Goal: Browse casually: Explore the website without a specific task or goal

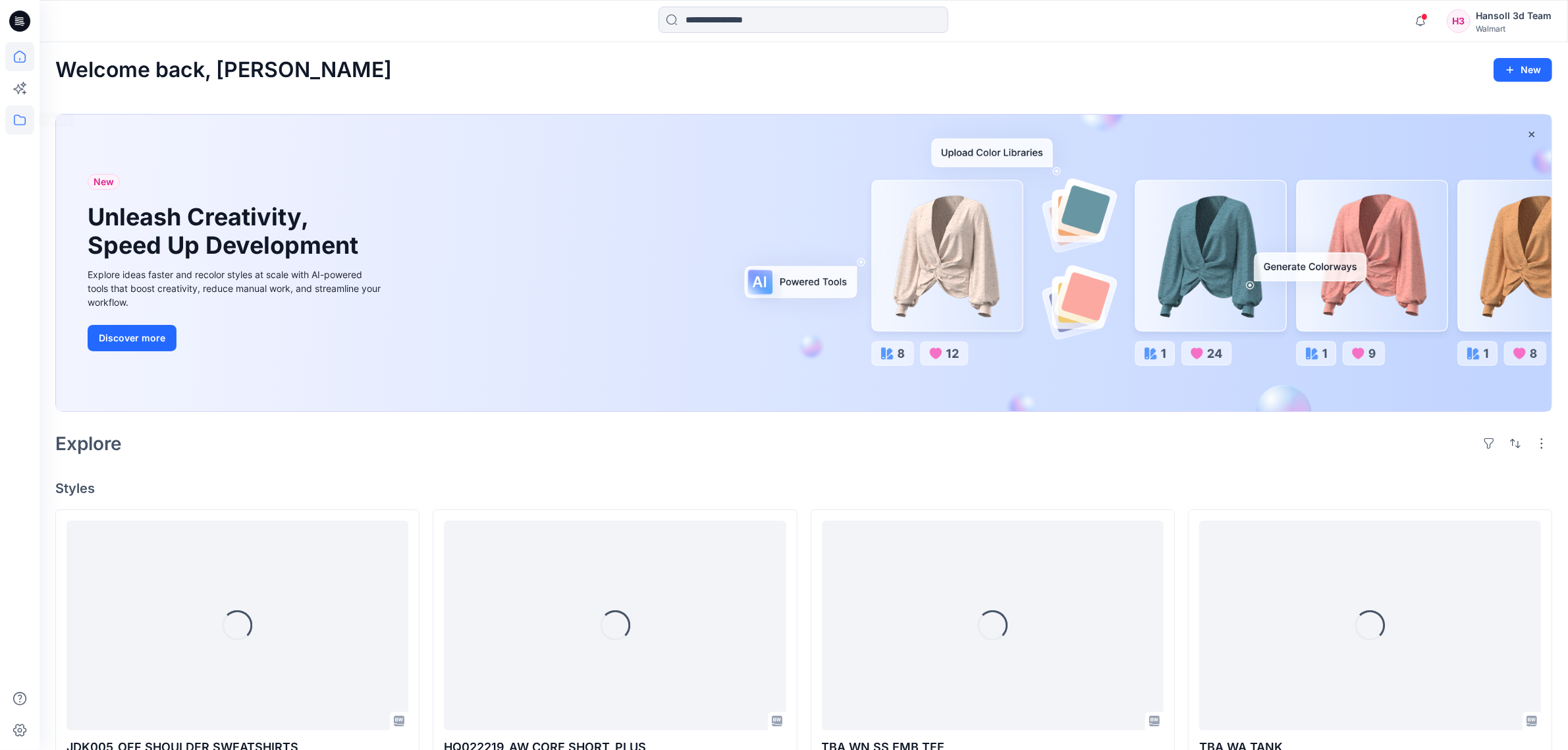
click at [21, 120] on icon at bounding box center [19, 120] width 29 height 29
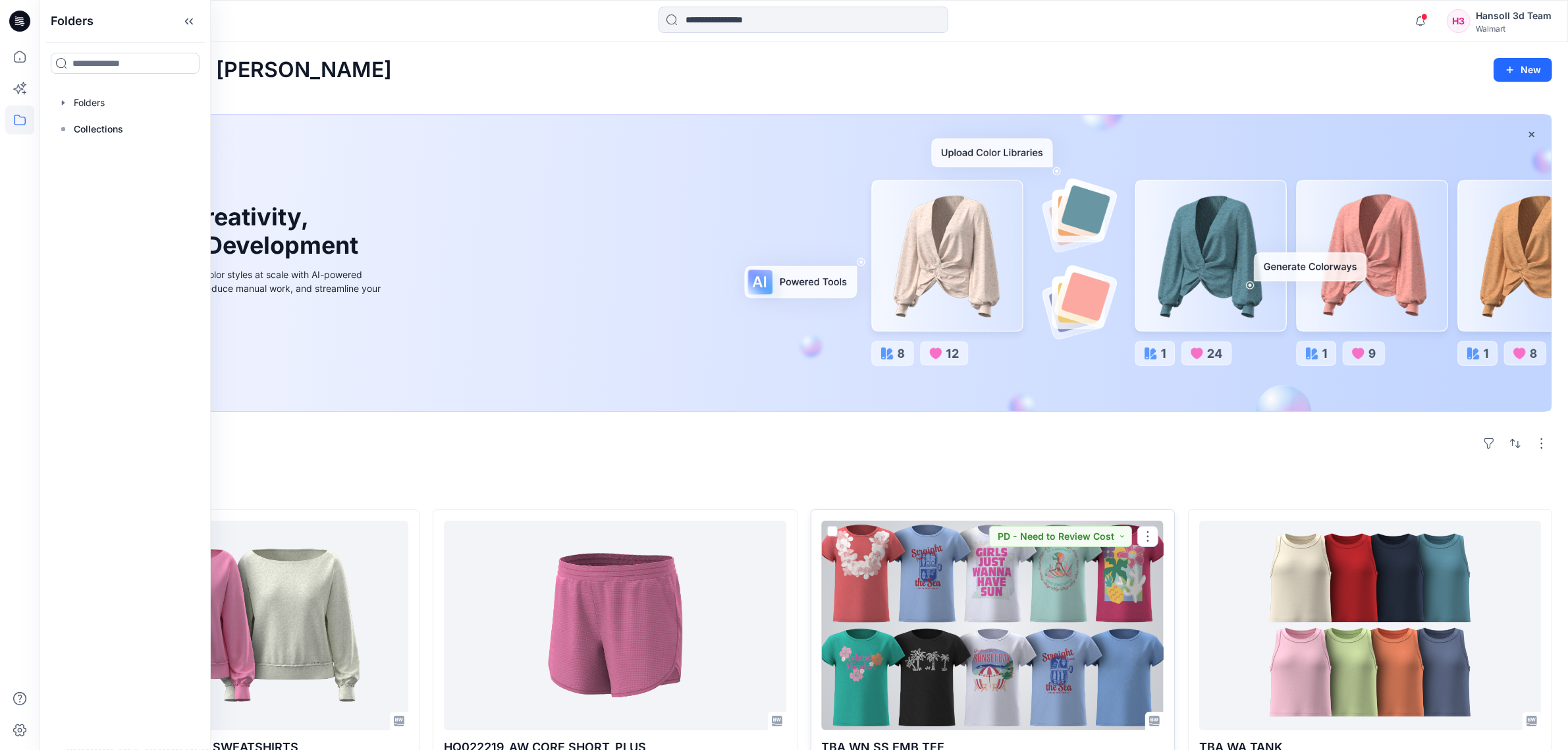
click at [1097, 614] on div at bounding box center [993, 625] width 342 height 209
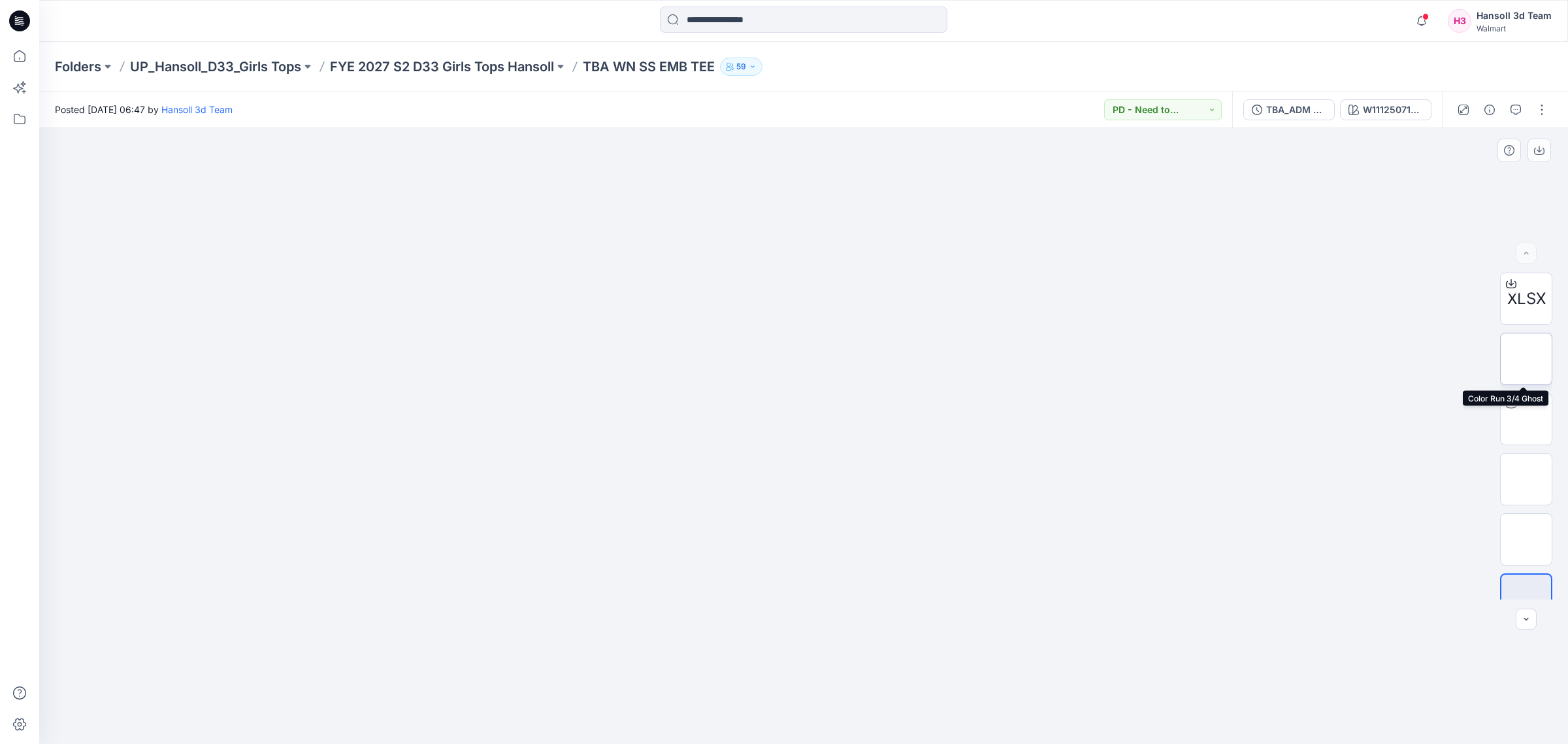
click at [1526, 359] on img at bounding box center [1526, 359] width 0 height 0
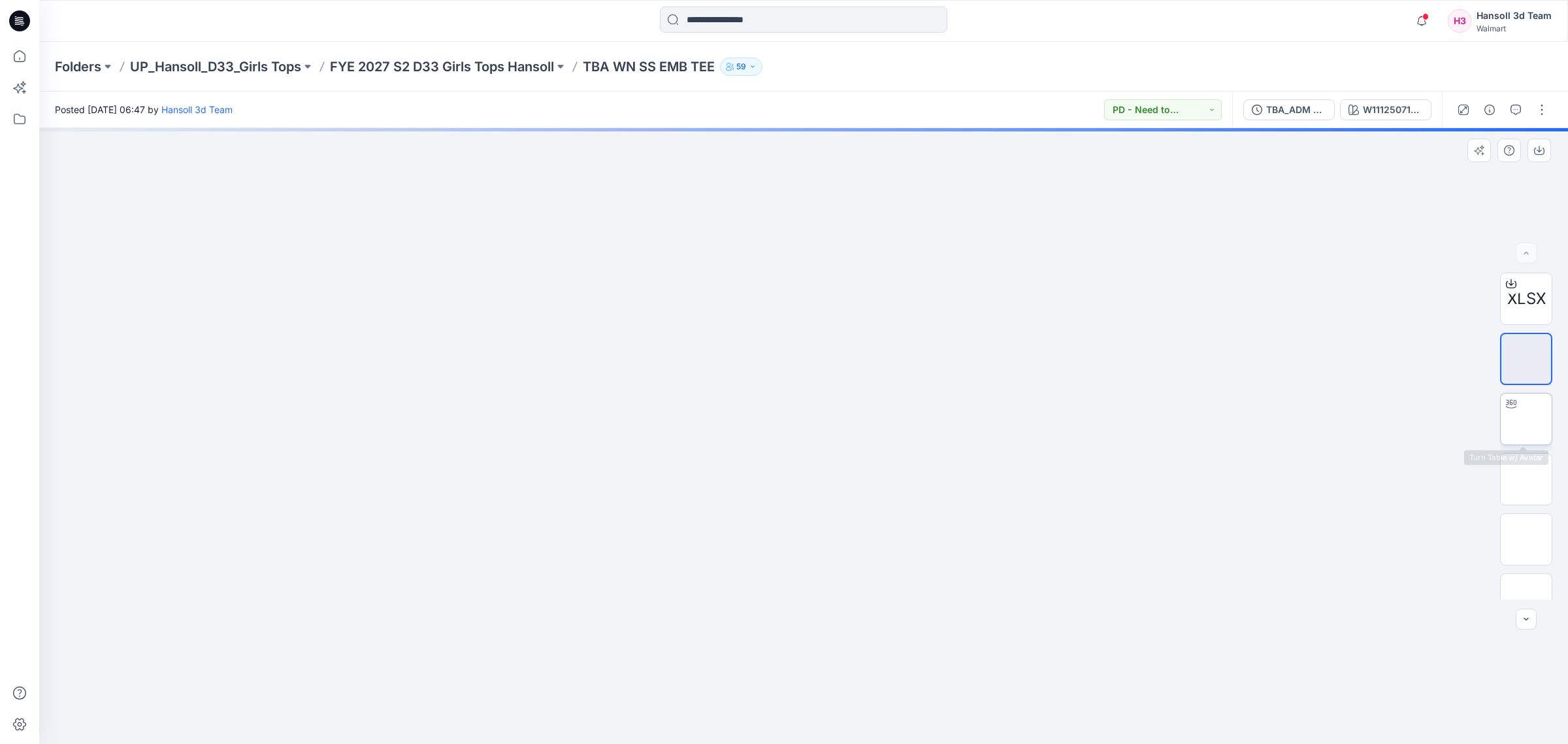
click at [1526, 419] on img at bounding box center [1526, 419] width 0 height 0
drag, startPoint x: 799, startPoint y: 307, endPoint x: 808, endPoint y: 587, distance: 280.1
drag, startPoint x: 854, startPoint y: 544, endPoint x: 818, endPoint y: 449, distance: 101.6
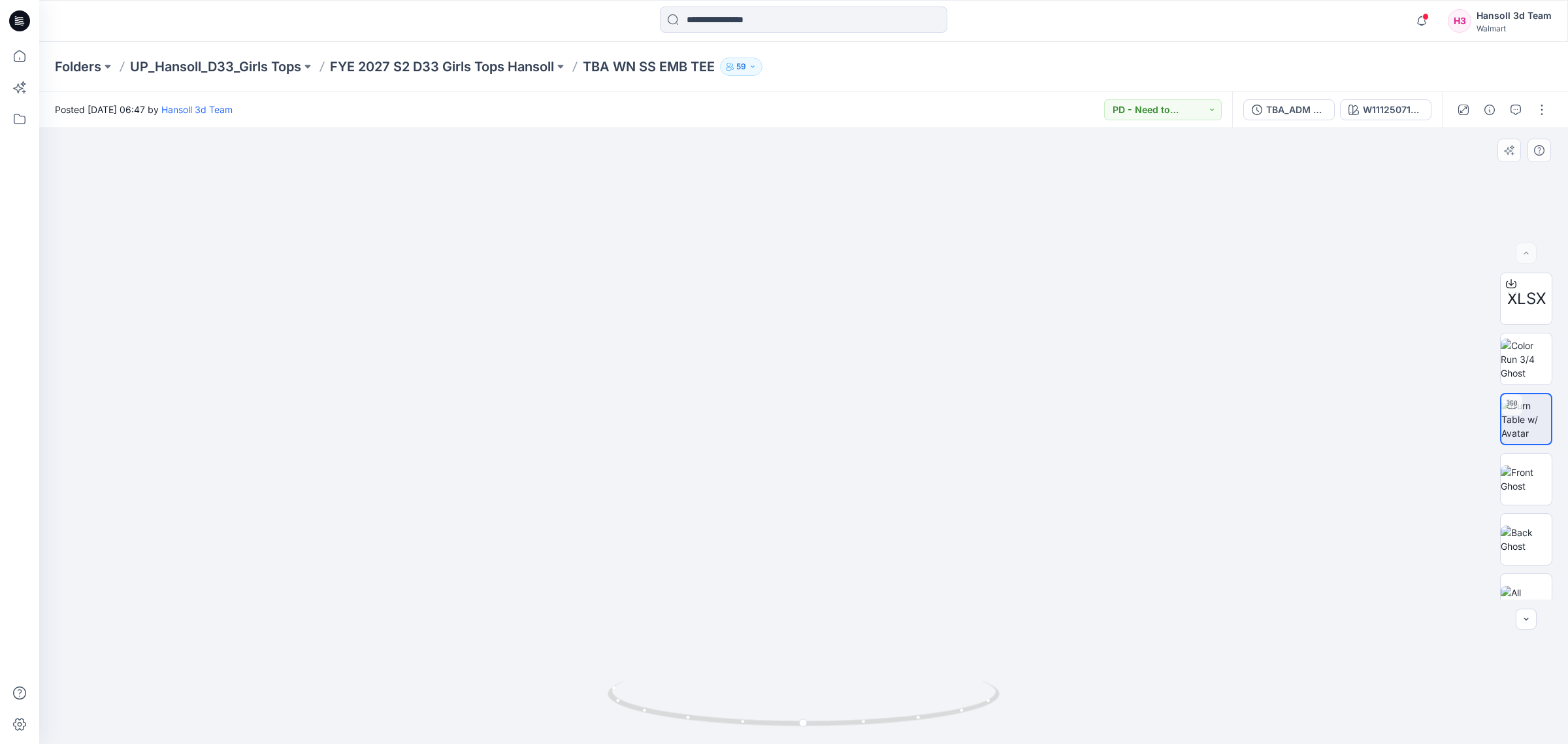
drag, startPoint x: 666, startPoint y: 298, endPoint x: 666, endPoint y: 357, distance: 59.0
drag, startPoint x: 646, startPoint y: 348, endPoint x: 674, endPoint y: 419, distance: 76.3
drag, startPoint x: 820, startPoint y: 726, endPoint x: 818, endPoint y: 732, distance: 6.3
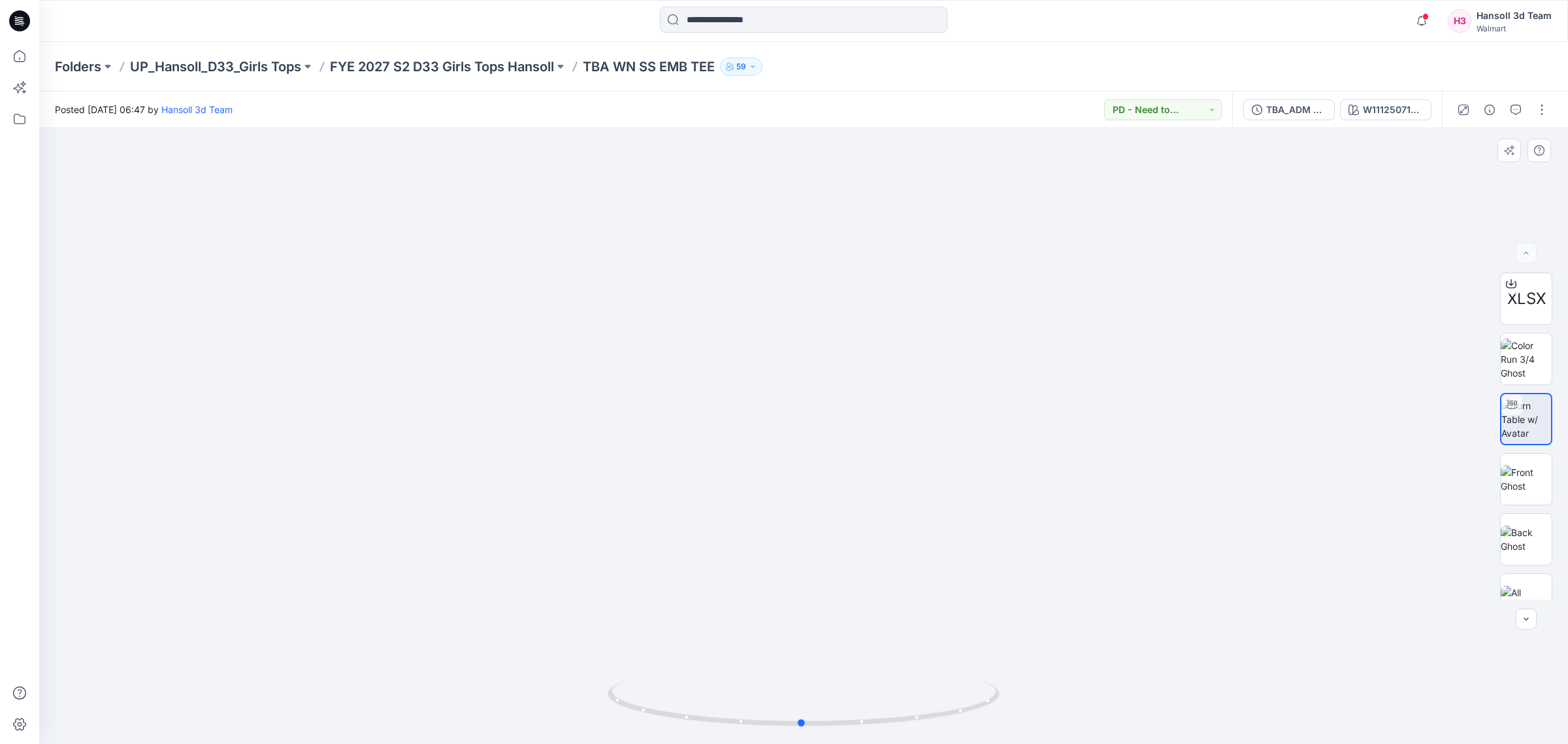
click at [818, 732] on div at bounding box center [804, 711] width 392 height 65
drag, startPoint x: 947, startPoint y: 587, endPoint x: 928, endPoint y: 615, distance: 33.8
click at [928, 615] on img at bounding box center [749, 64] width 2676 height 1361
drag, startPoint x: 928, startPoint y: 615, endPoint x: 928, endPoint y: 543, distance: 72.0
click at [928, 543] on img at bounding box center [735, 40] width 2676 height 1411
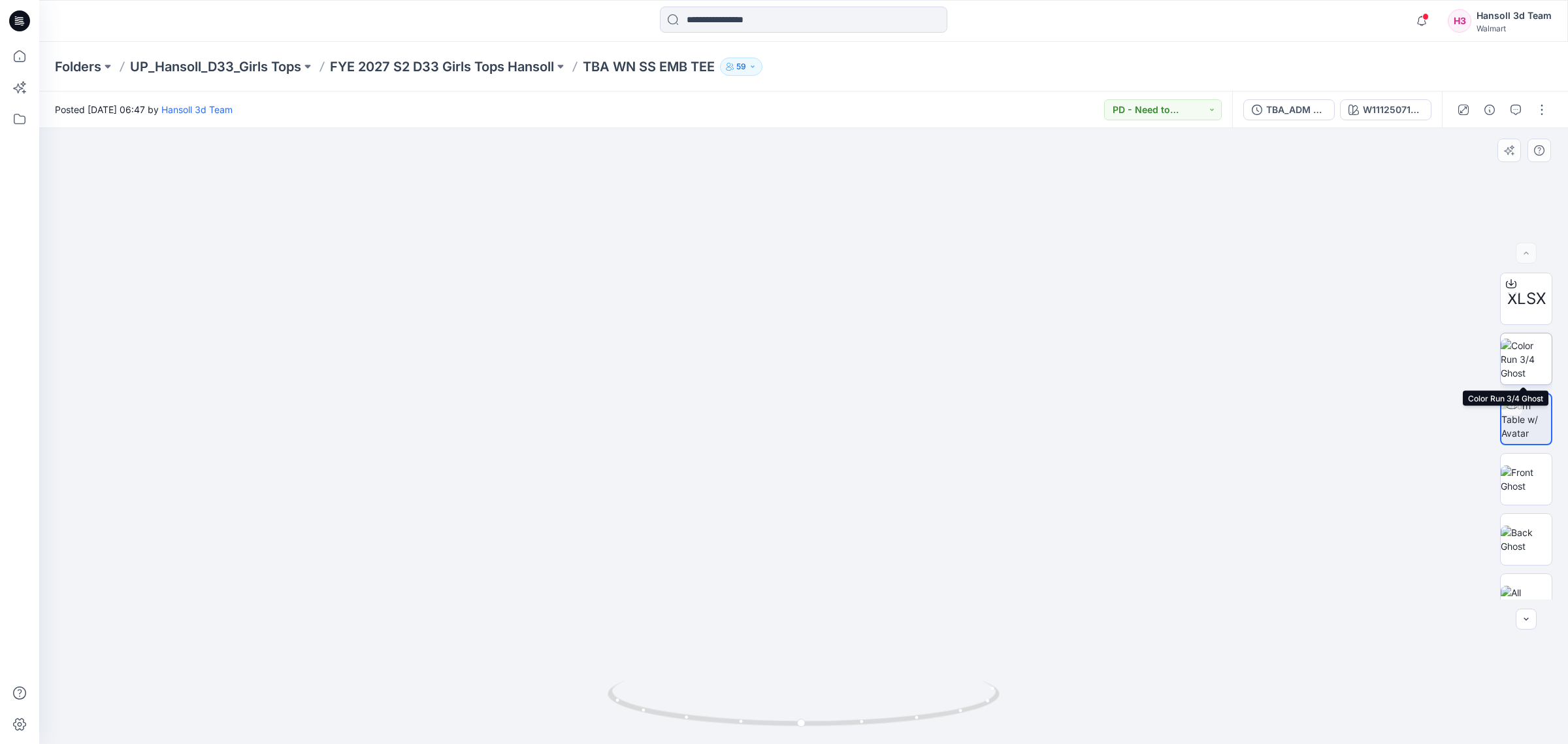
click at [1514, 362] on img at bounding box center [1526, 359] width 51 height 41
click at [1526, 432] on img at bounding box center [1526, 419] width 51 height 41
drag, startPoint x: 860, startPoint y: 413, endPoint x: 837, endPoint y: 489, distance: 79.4
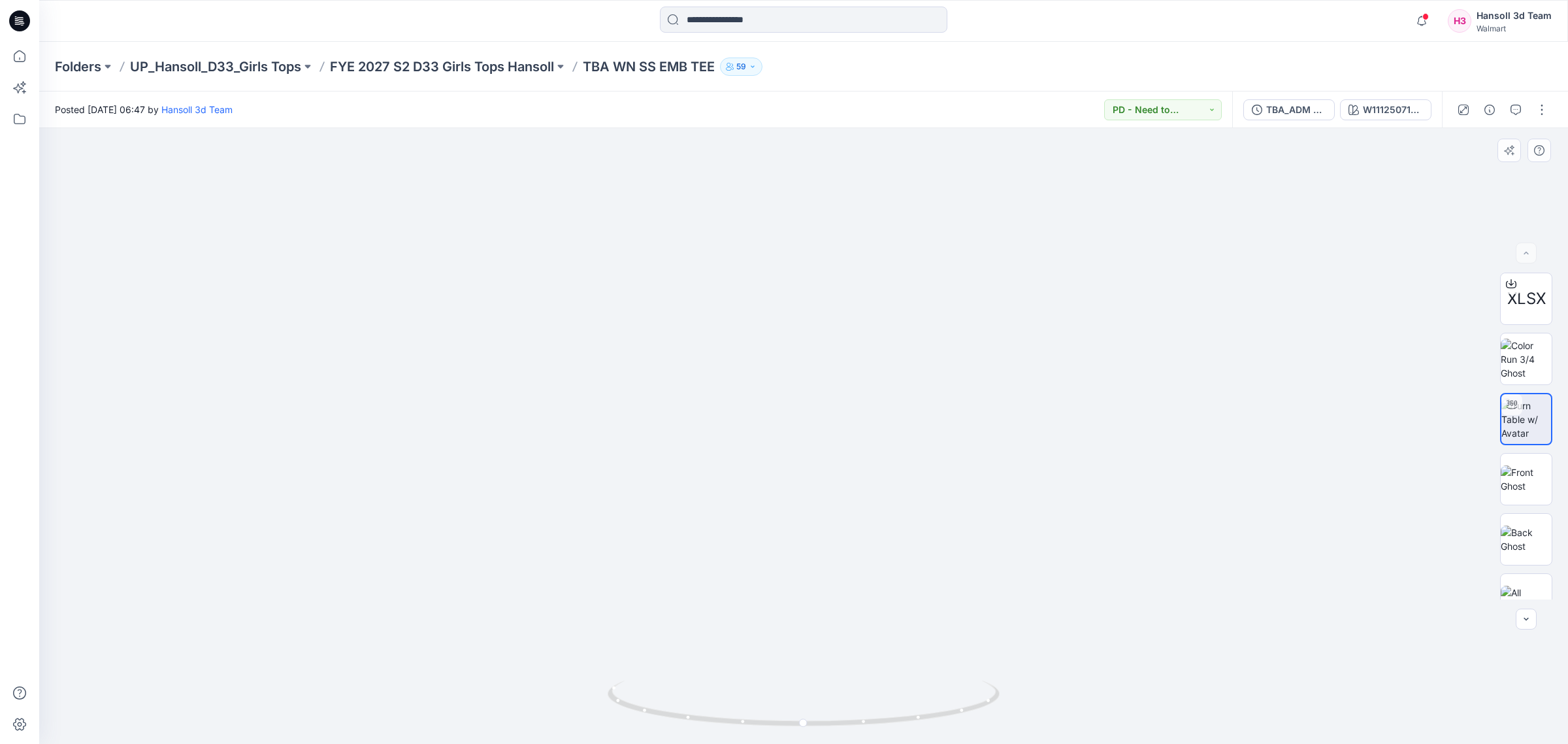
drag, startPoint x: 786, startPoint y: 667, endPoint x: 876, endPoint y: 678, distance: 90.7
click at [876, 678] on div at bounding box center [804, 436] width 1528 height 615
drag, startPoint x: 784, startPoint y: 365, endPoint x: 707, endPoint y: 364, distance: 77.0
click at [707, 364] on img at bounding box center [786, 21] width 2676 height 1445
drag, startPoint x: 889, startPoint y: 533, endPoint x: 856, endPoint y: 572, distance: 51.1
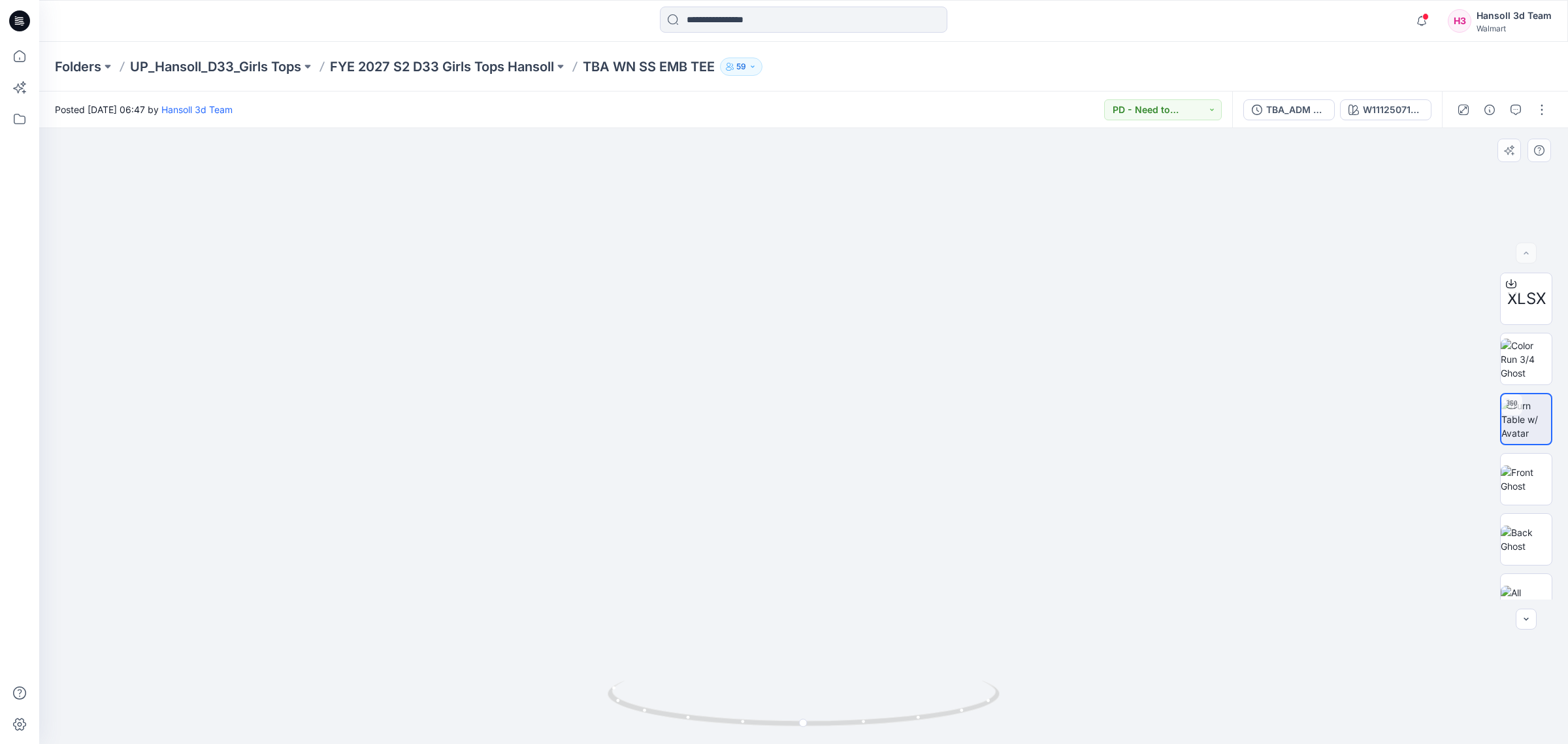
click at [870, 572] on img at bounding box center [799, 191] width 1836 height 1107
